Goal: Find specific page/section: Find specific page/section

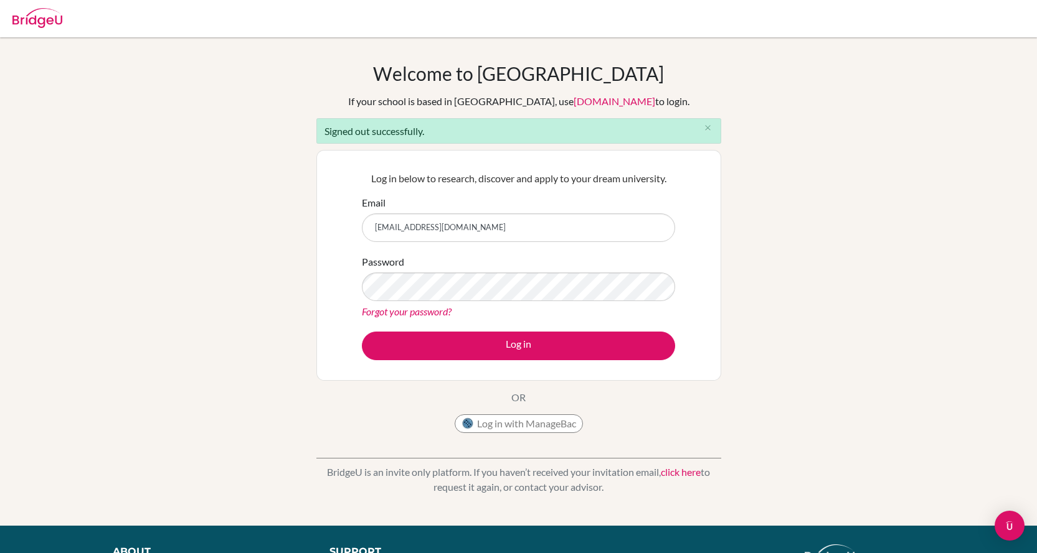
drag, startPoint x: 0, startPoint y: 0, endPoint x: 483, endPoint y: 227, distance: 533.9
click at [483, 227] on input "[EMAIL_ADDRESS][DOMAIN_NAME]" at bounding box center [518, 228] width 313 height 29
type input "[EMAIL_ADDRESS][DOMAIN_NAME]"
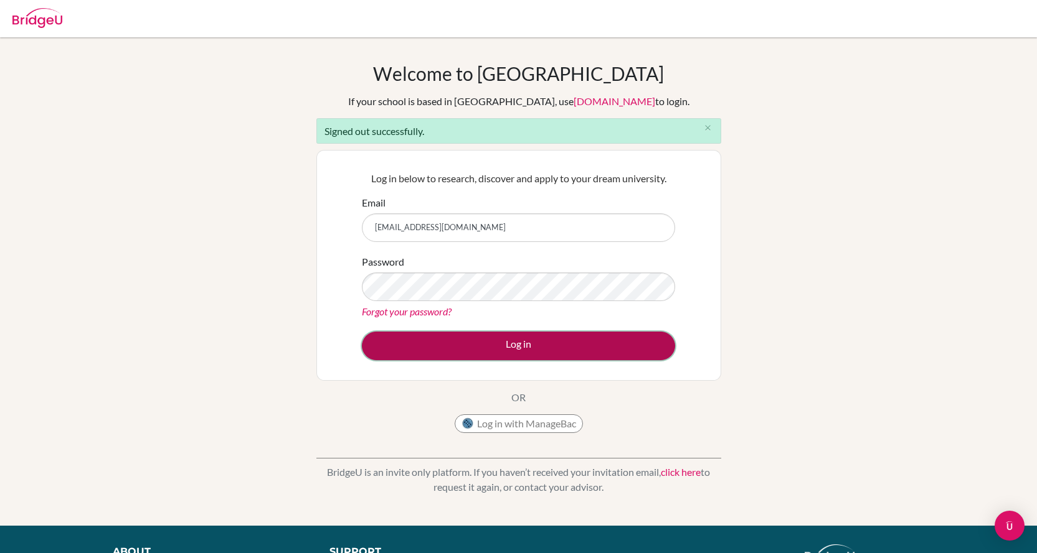
click at [468, 353] on button "Log in" at bounding box center [518, 346] width 313 height 29
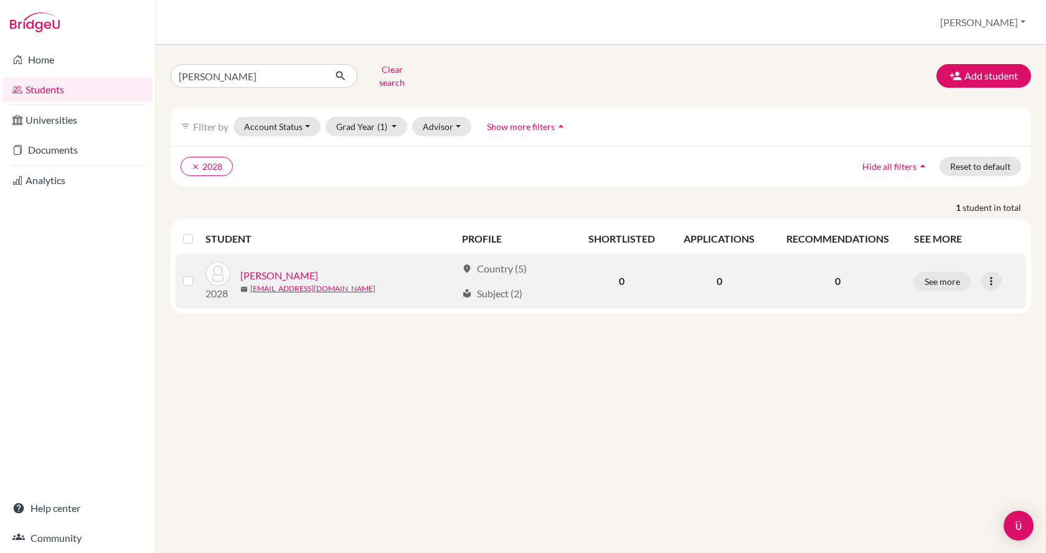
click at [281, 268] on link "[PERSON_NAME]" at bounding box center [279, 275] width 78 height 15
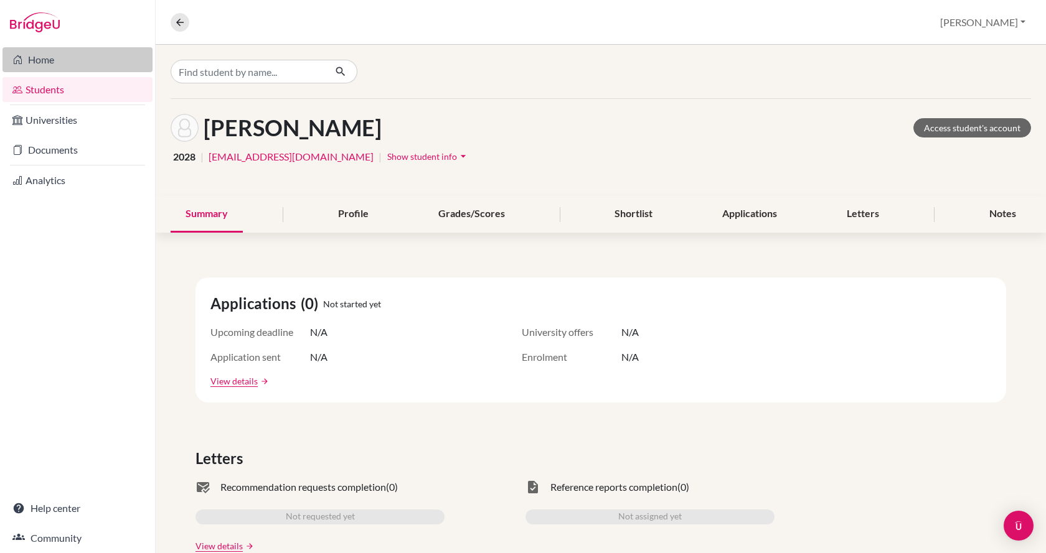
click at [59, 57] on link "Home" at bounding box center [77, 59] width 150 height 25
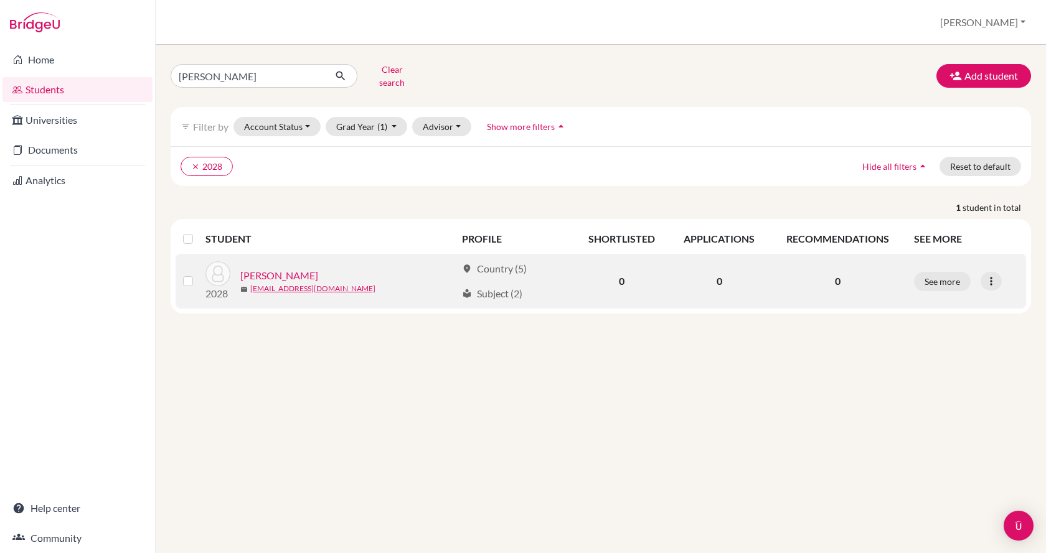
click at [271, 268] on link "[PERSON_NAME]" at bounding box center [279, 275] width 78 height 15
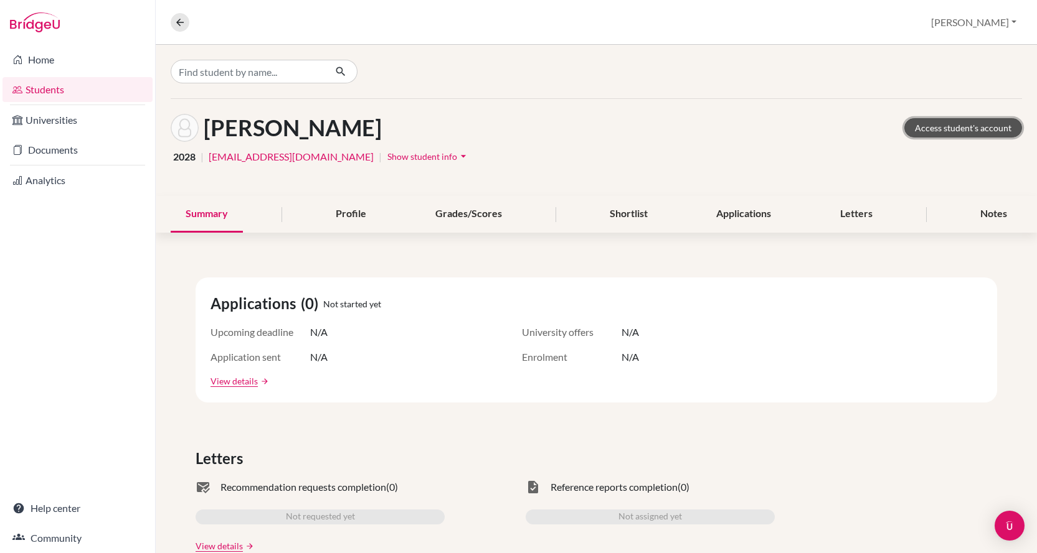
click at [945, 134] on link "Access student's account" at bounding box center [963, 127] width 118 height 19
